Goal: Information Seeking & Learning: Learn about a topic

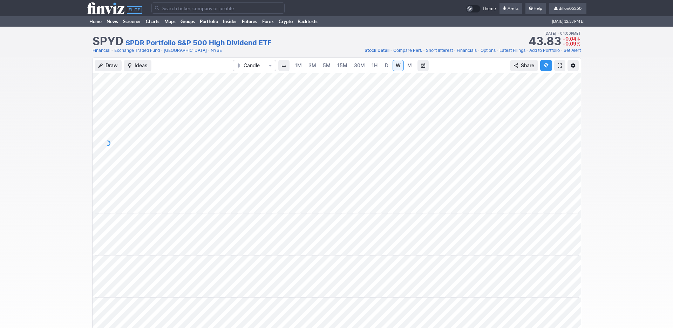
click at [172, 11] on input "Search" at bounding box center [217, 7] width 133 height 11
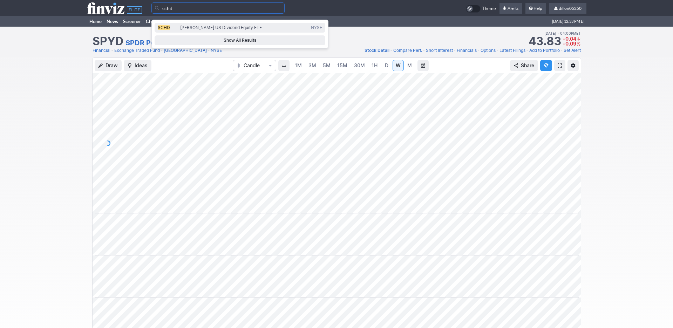
click at [165, 30] on span "SCHD" at bounding box center [164, 27] width 12 height 5
type input "SCHD"
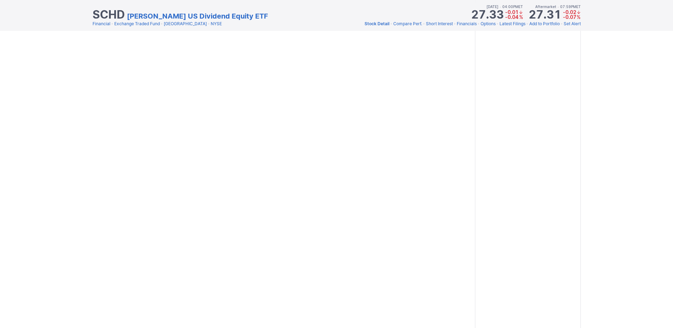
scroll to position [915, 0]
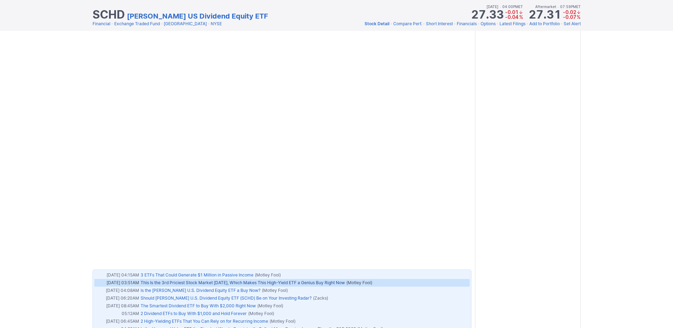
click at [328, 280] on link "This Is the 3rd Priciest Stock Market in 154 Years, Which Makes This High-Yield…" at bounding box center [243, 282] width 204 height 5
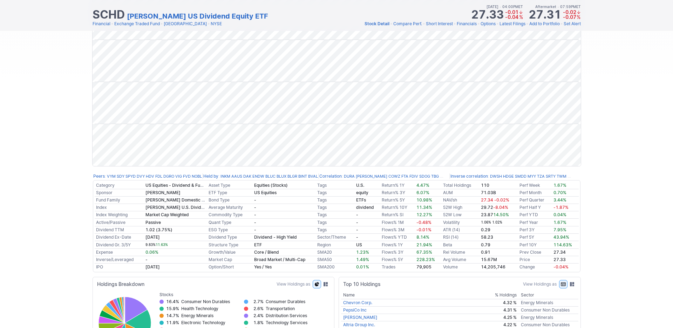
scroll to position [0, 0]
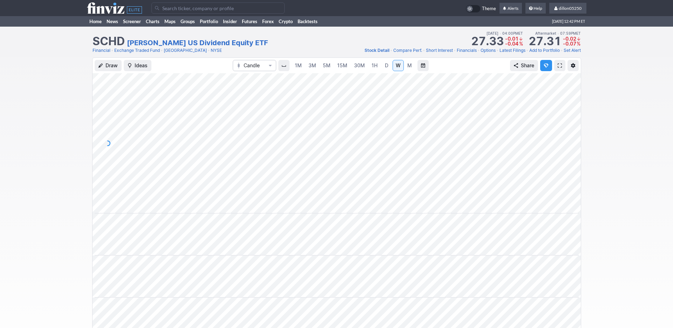
click at [180, 13] on input "Search" at bounding box center [217, 7] width 133 height 11
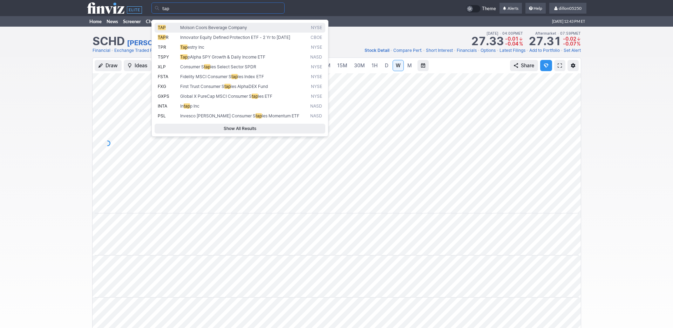
click at [172, 31] on span "TAP" at bounding box center [169, 28] width 22 height 6
type input "TAP"
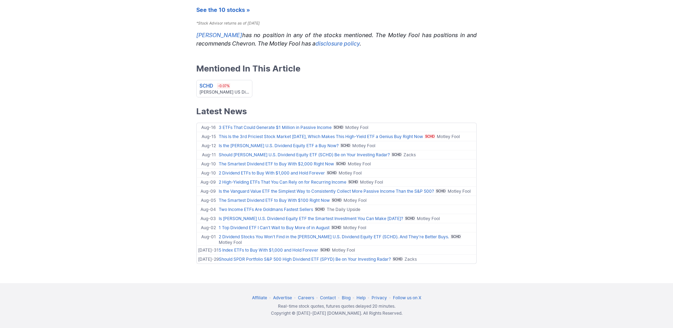
scroll to position [2177, 0]
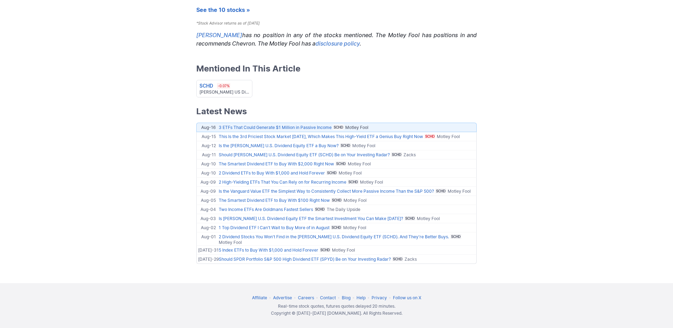
click at [238, 125] on link "3 ETFs That Could Generate $1 Million in Passive Income" at bounding box center [275, 127] width 113 height 5
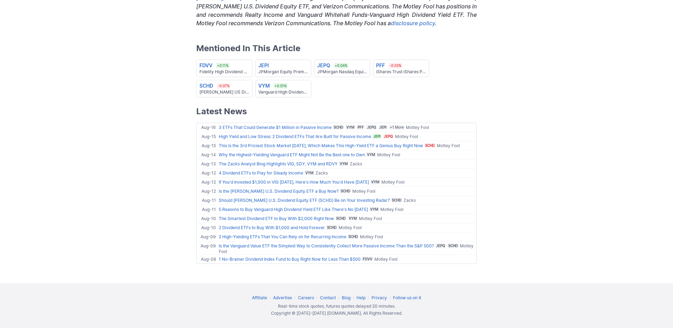
scroll to position [1404, 0]
